Goal: Check status: Check status

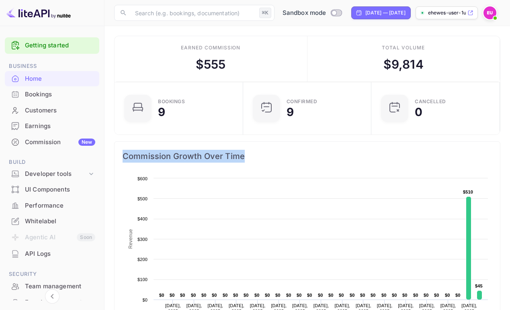
drag, startPoint x: 256, startPoint y: 155, endPoint x: 120, endPoint y: 156, distance: 135.7
click at [120, 156] on div "Commission Growth Over Time" at bounding box center [306, 156] width 385 height 29
drag, startPoint x: 120, startPoint y: 156, endPoint x: 242, endPoint y: 152, distance: 121.8
click at [242, 152] on div "Commission Growth Over Time" at bounding box center [306, 156] width 385 height 29
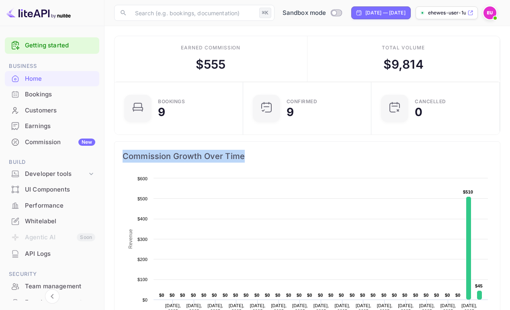
click at [242, 152] on span "Commission Growth Over Time" at bounding box center [306, 156] width 369 height 13
drag, startPoint x: 252, startPoint y: 152, endPoint x: 118, endPoint y: 159, distance: 134.3
click at [118, 159] on div "Commission Growth Over Time" at bounding box center [306, 156] width 385 height 29
drag, startPoint x: 242, startPoint y: 155, endPoint x: 123, endPoint y: 156, distance: 118.9
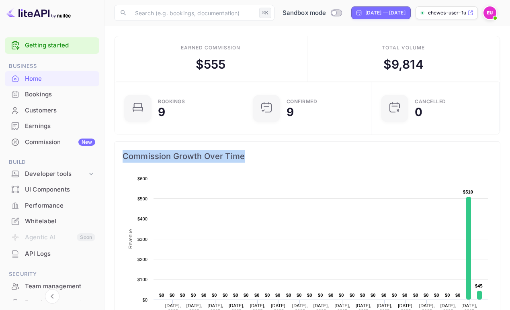
click at [123, 156] on span "Commission Growth Over Time" at bounding box center [306, 156] width 369 height 13
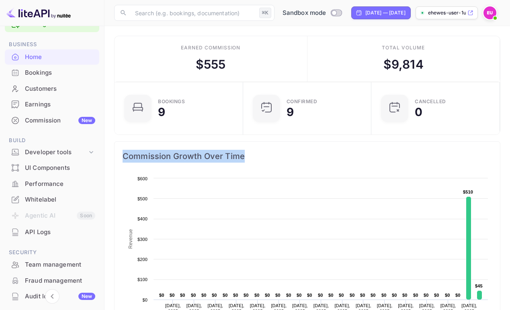
scroll to position [28, 0]
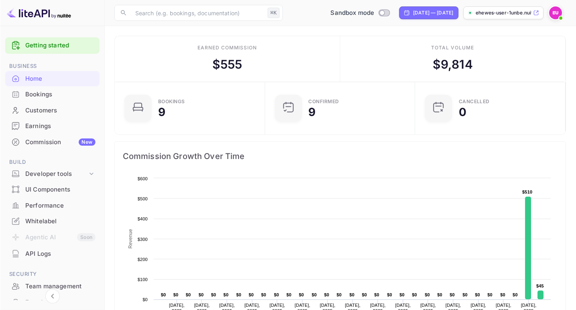
scroll to position [131, 146]
